Goal: Transaction & Acquisition: Purchase product/service

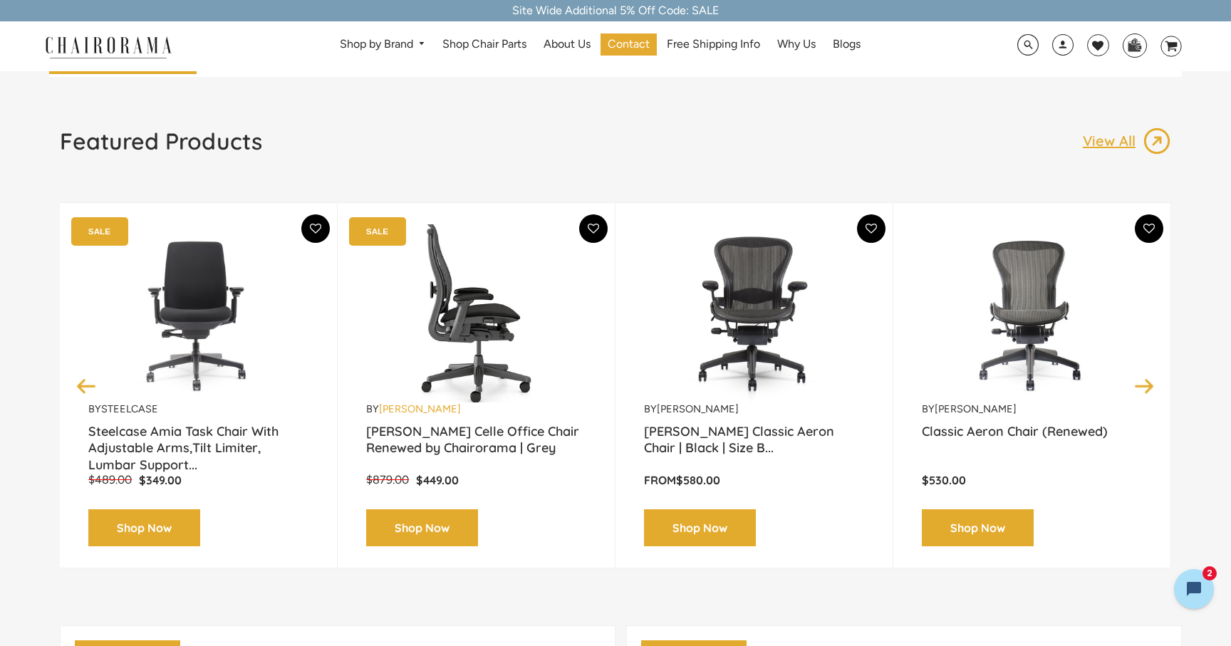
scroll to position [84, 0]
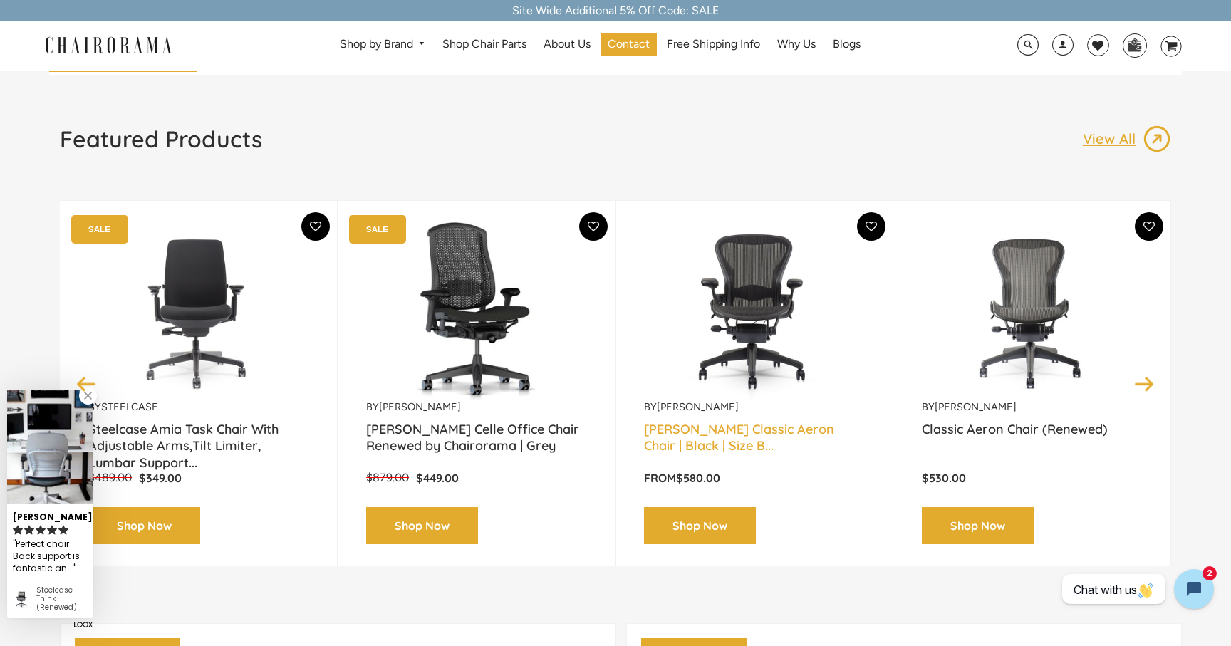
click at [707, 443] on link "Herman Miller Classic Aeron Chair | Black | Size B..." at bounding box center [754, 439] width 220 height 36
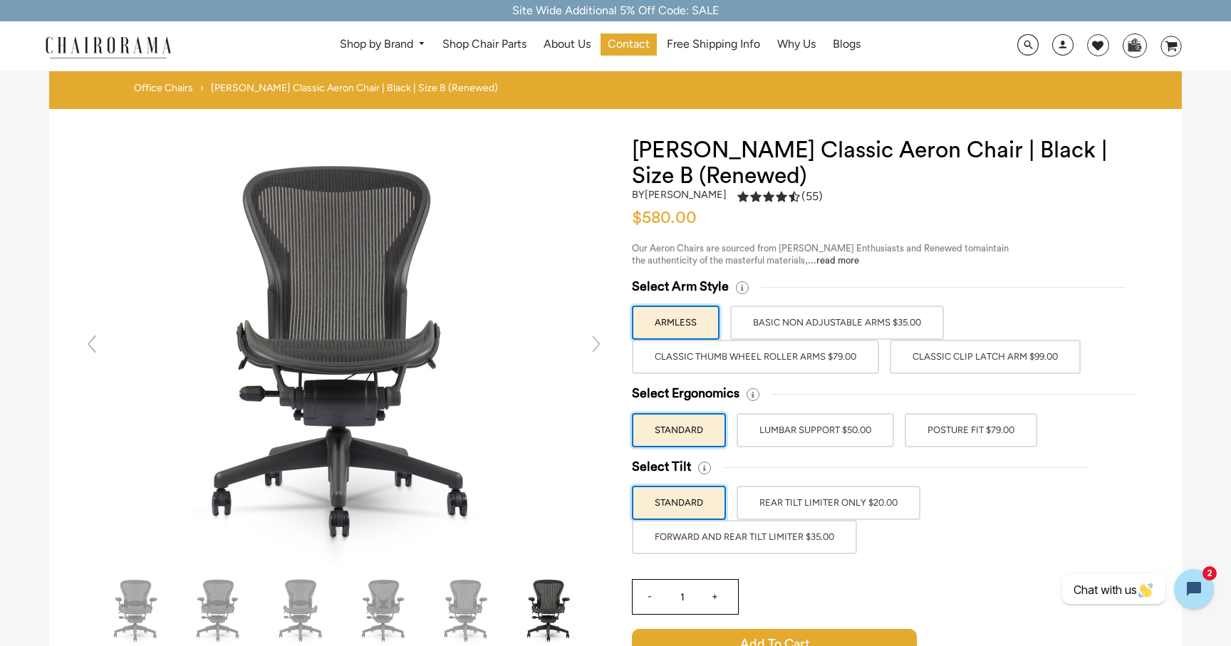
click at [554, 613] on img at bounding box center [549, 610] width 71 height 71
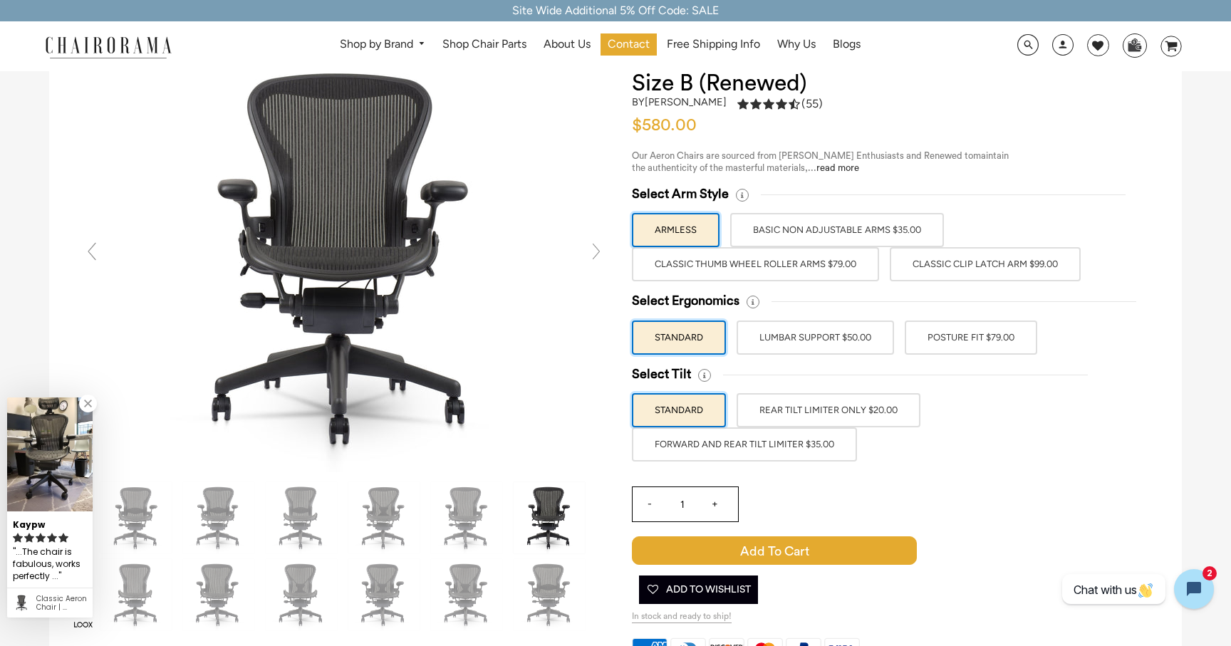
scroll to position [82, 0]
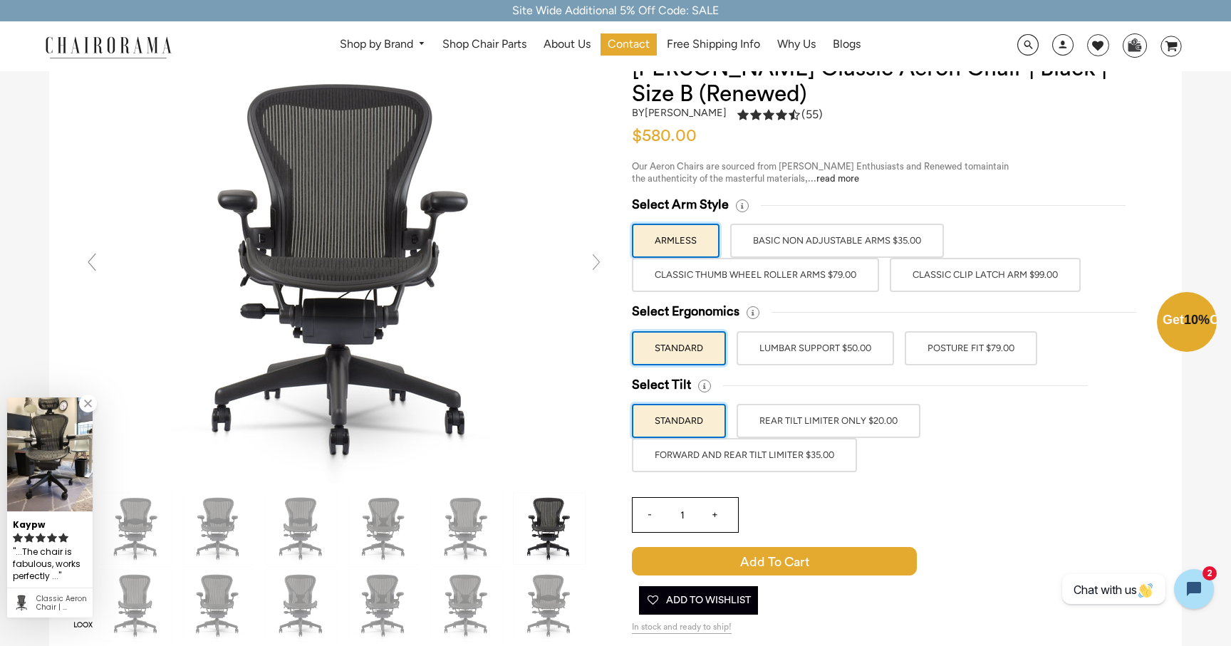
click at [992, 515] on div "Close dialog Exclusive Offer: Enjoy 10% Off! Get Your Coupon Code Now. Sign up …" at bounding box center [615, 322] width 1231 height 646
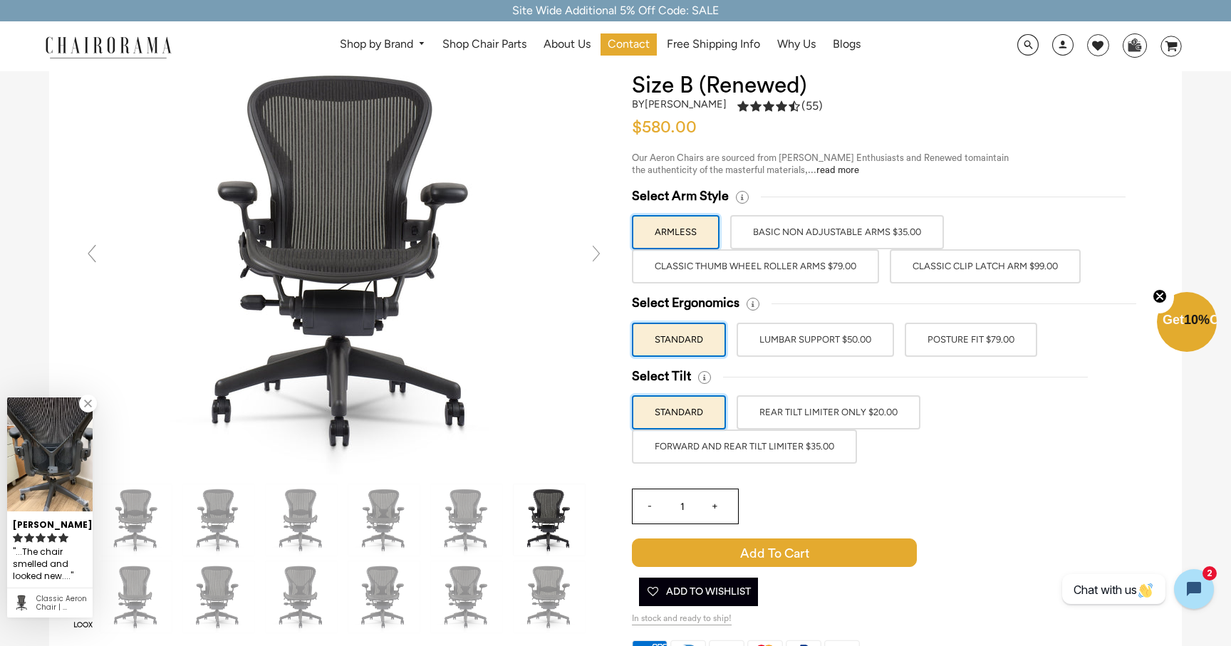
scroll to position [81, 0]
